Goal: Check status

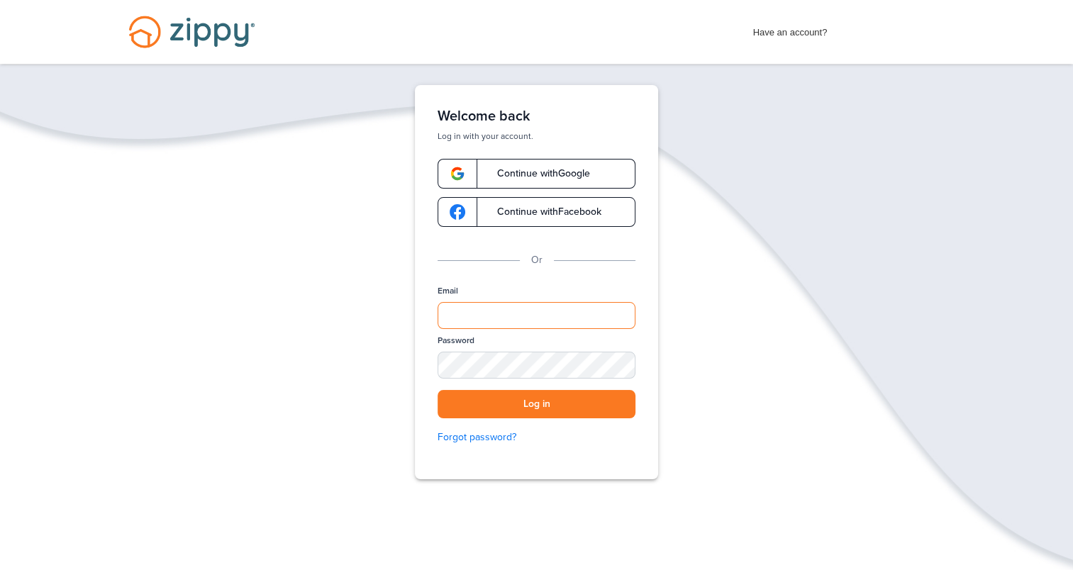
type input "**********"
click at [560, 403] on button "Log in" at bounding box center [537, 404] width 198 height 29
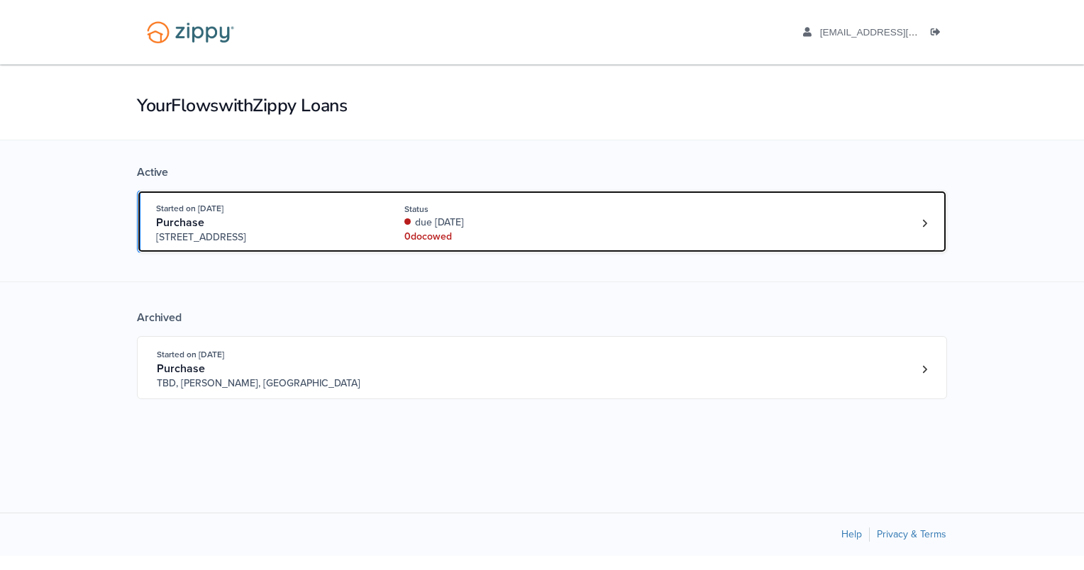
click at [451, 230] on div "0 doc owed" at bounding box center [498, 237] width 189 height 14
